Goal: Check status: Check status

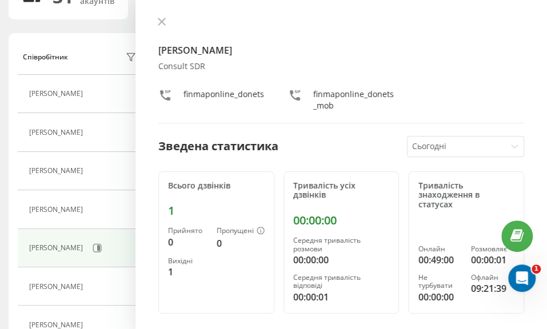
scroll to position [114, 0]
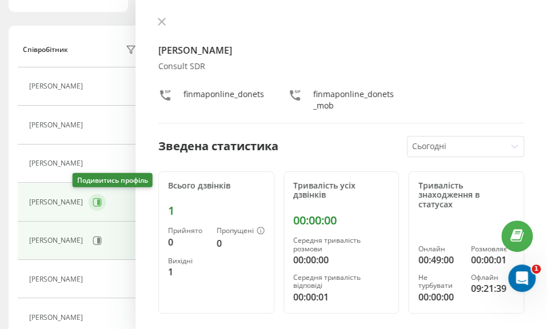
click at [93, 200] on icon at bounding box center [97, 202] width 9 height 9
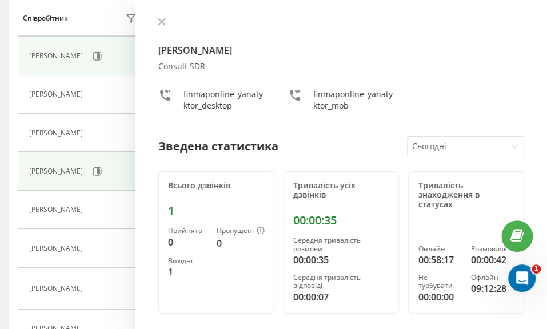
scroll to position [286, 0]
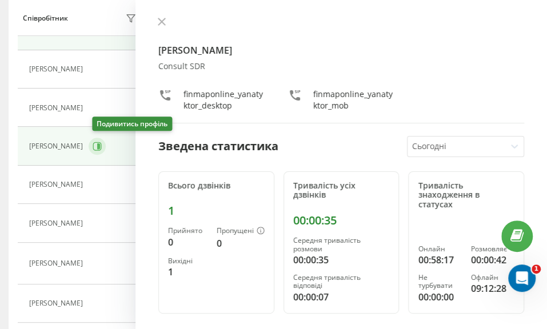
click at [96, 145] on icon at bounding box center [97, 146] width 9 height 9
